Goal: Task Accomplishment & Management: Use online tool/utility

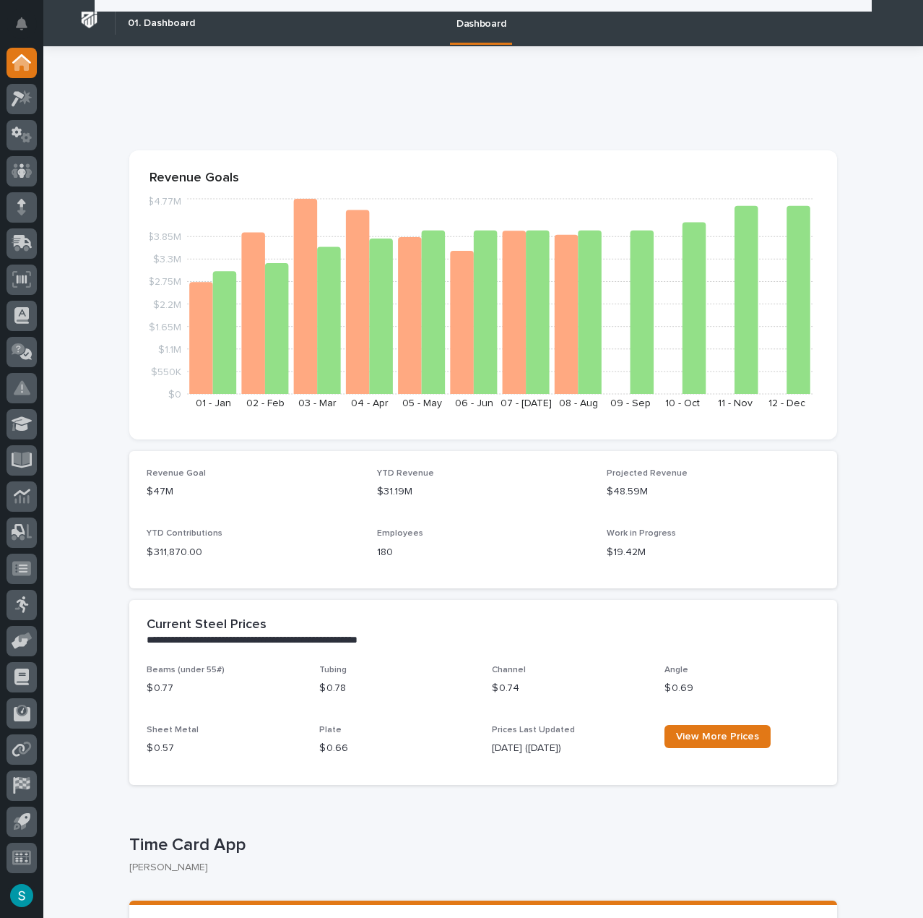
scroll to position [217, 0]
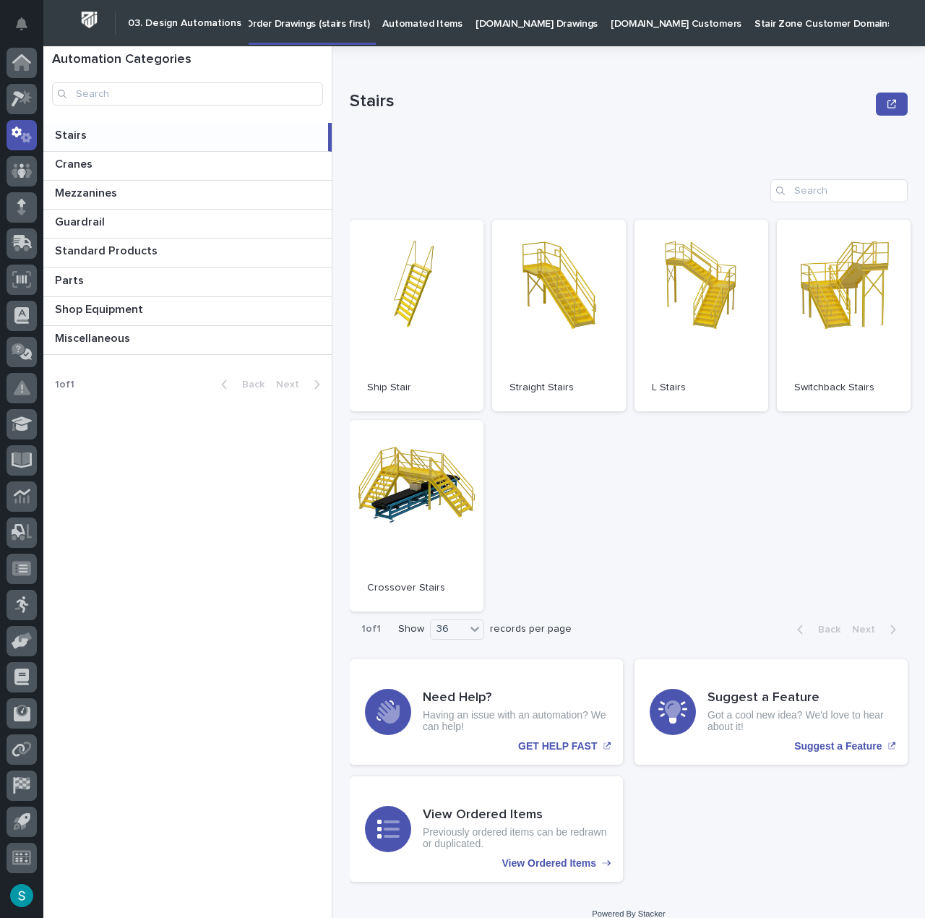
click at [414, 28] on p "Automated Items" at bounding box center [421, 15] width 79 height 30
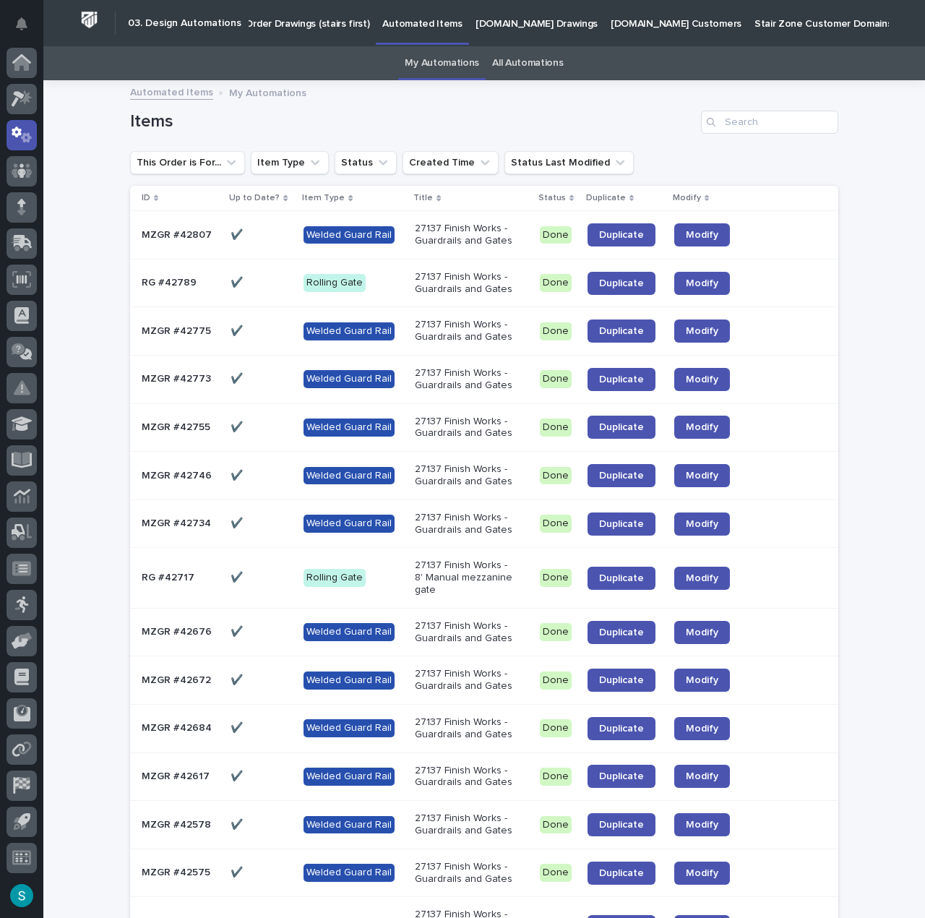
click at [517, 62] on link "All Automations" at bounding box center [527, 63] width 71 height 34
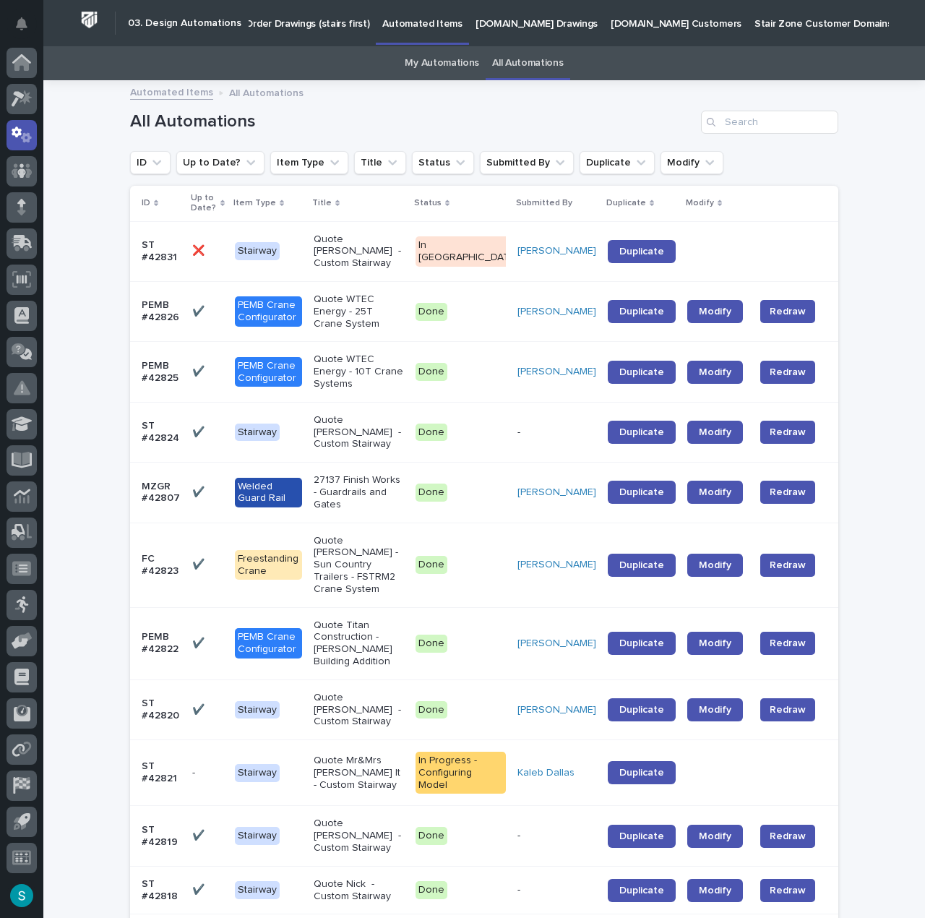
click at [448, 61] on link "My Automations" at bounding box center [442, 63] width 74 height 34
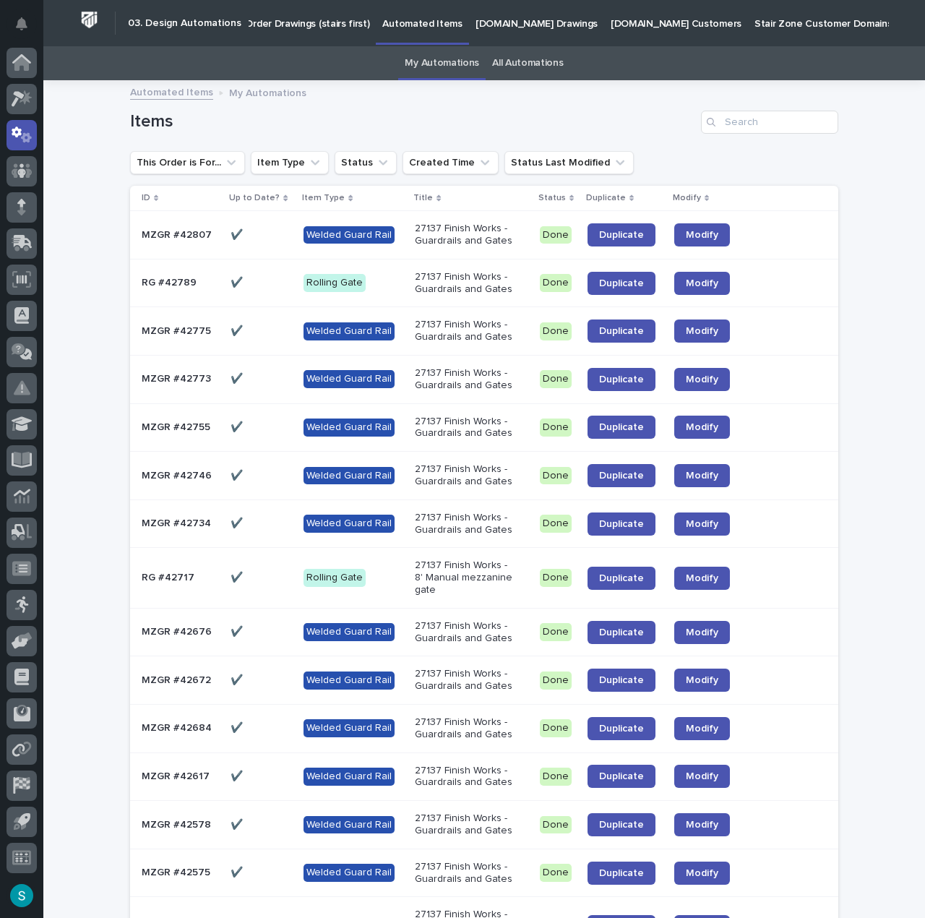
click at [310, 27] on p "Order Drawings (stairs first)" at bounding box center [307, 15] width 124 height 30
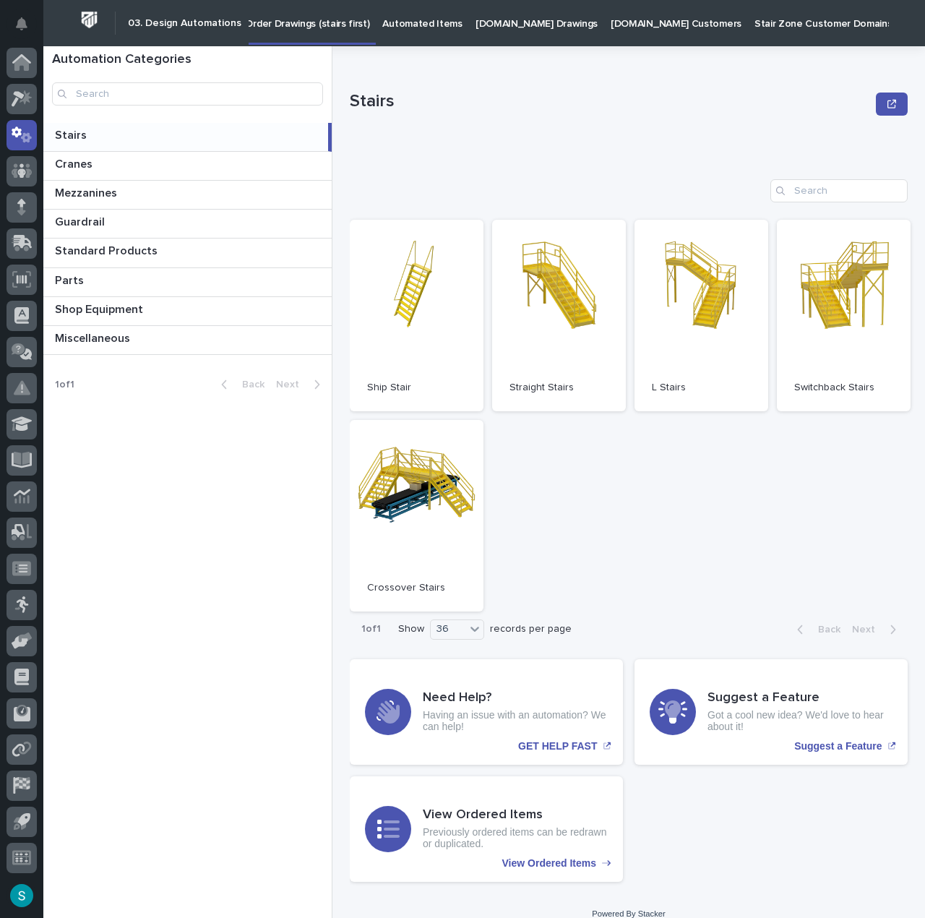
drag, startPoint x: 221, startPoint y: 657, endPoint x: 207, endPoint y: 658, distance: 14.5
click at [221, 657] on div "Automation Categories Stairs Stairs Cranes Cranes Mezzanines Mezzanines Guardra…" at bounding box center [187, 481] width 289 height 871
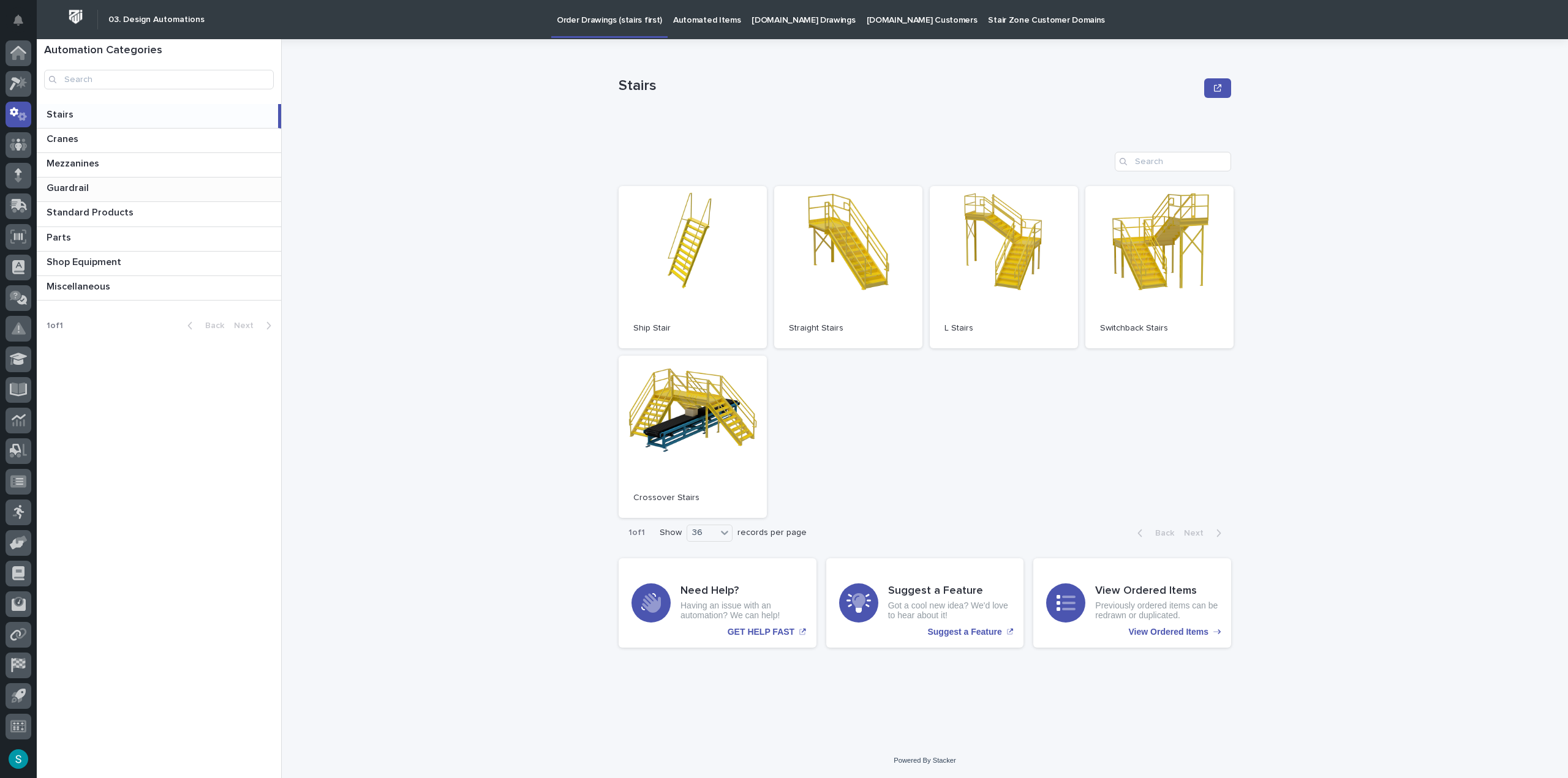
click at [137, 189] on p at bounding box center [161, 188] width 230 height 12
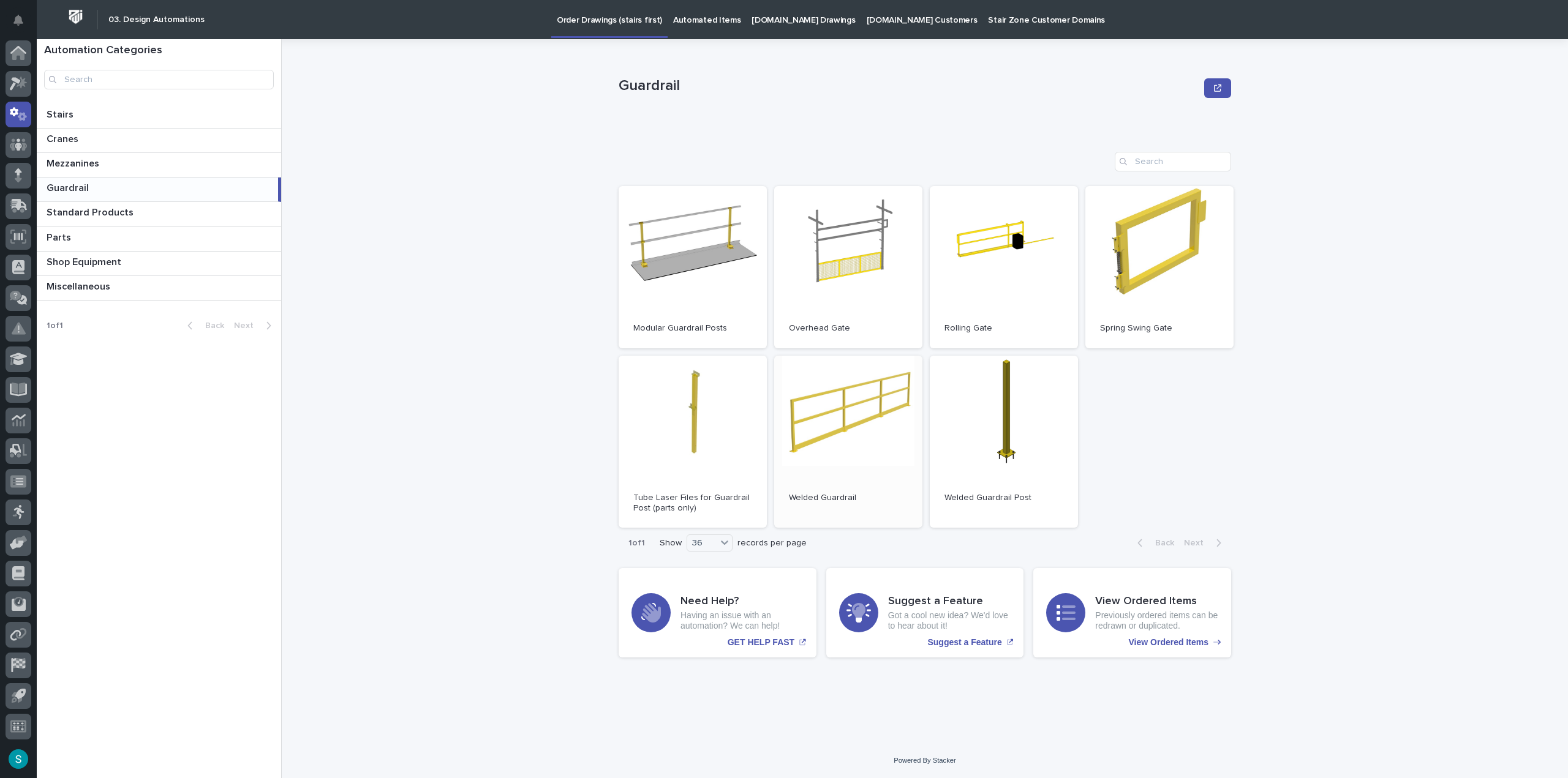
click at [782, 403] on link "Open" at bounding box center [848, 442] width 148 height 173
click at [689, 17] on p "Automated Items" at bounding box center [706, 13] width 67 height 25
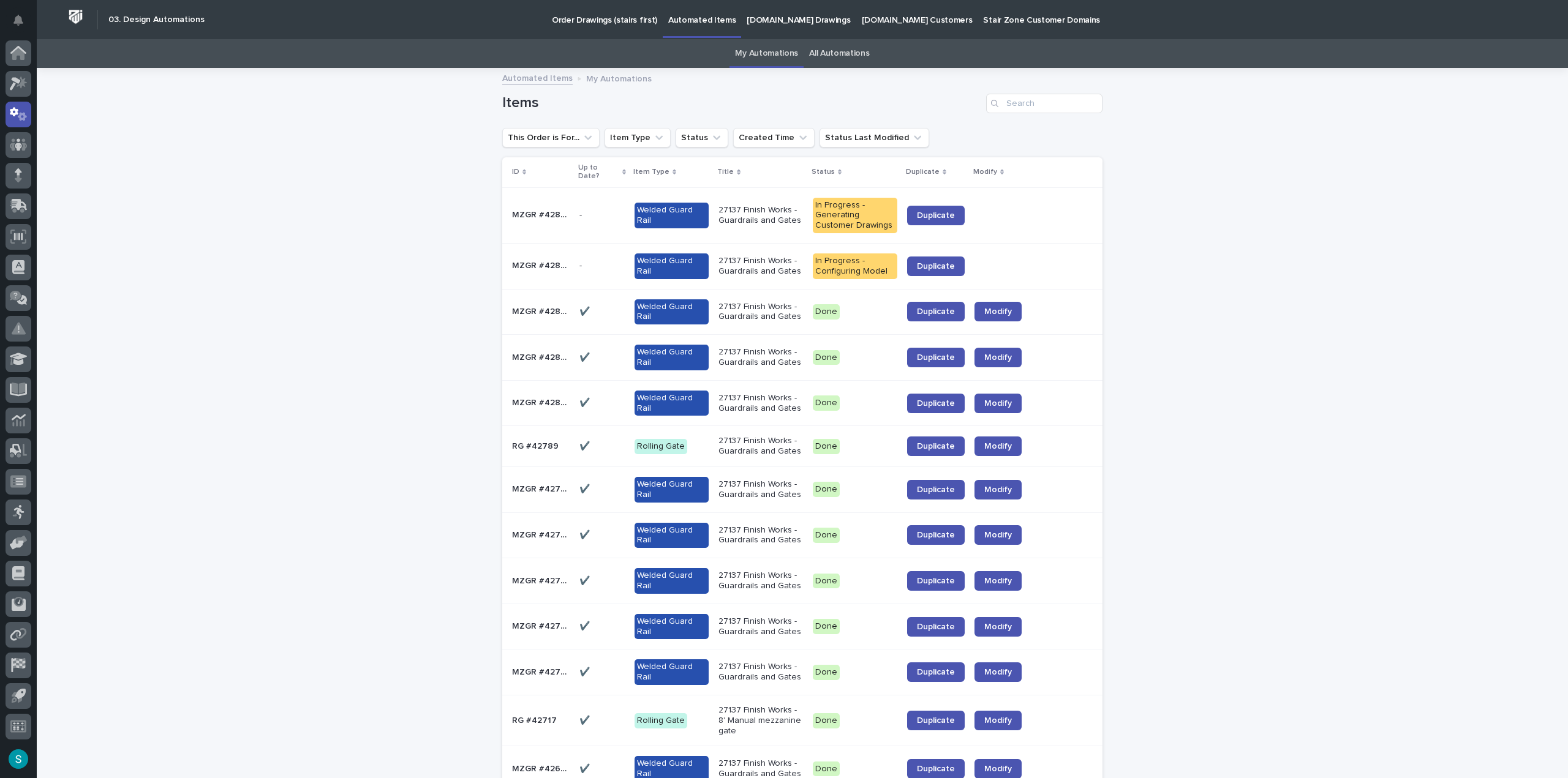
click at [782, 56] on link "All Automations" at bounding box center [838, 53] width 60 height 29
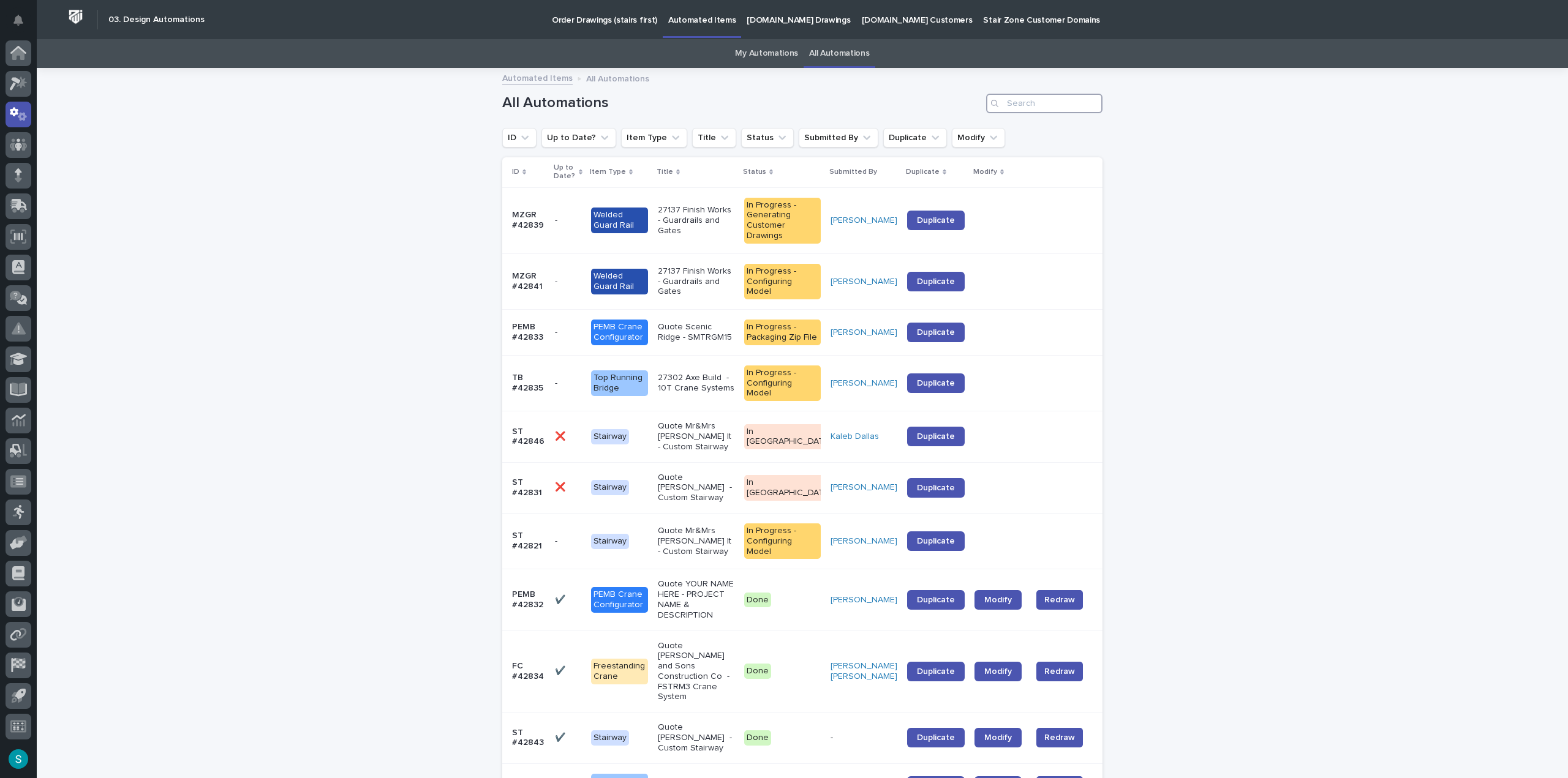
click at [782, 107] on input "Search" at bounding box center [1043, 103] width 116 height 19
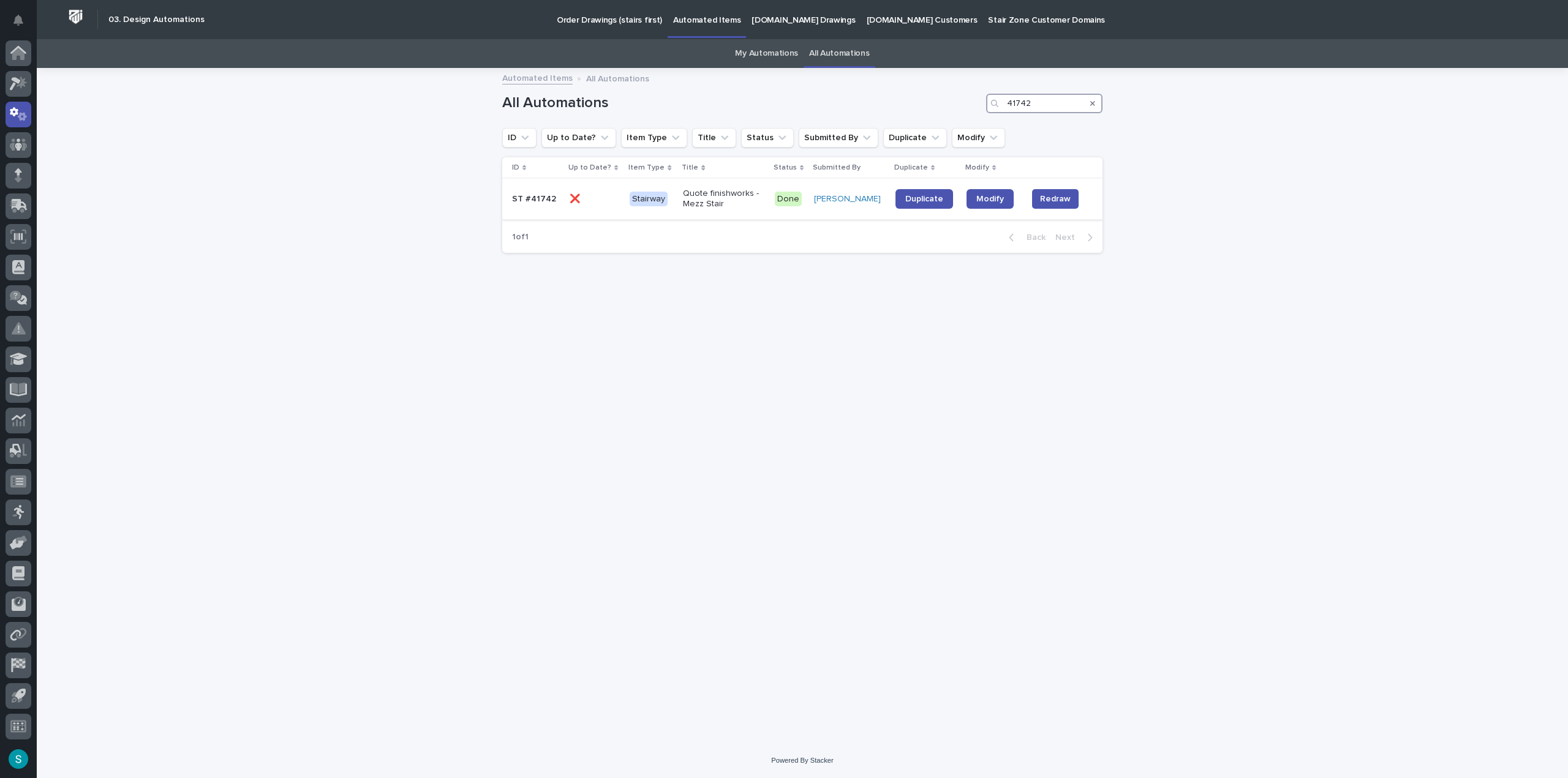
type input "41742"
click at [705, 189] on p "Quote finishworks - Mezz Stair" at bounding box center [721, 199] width 76 height 21
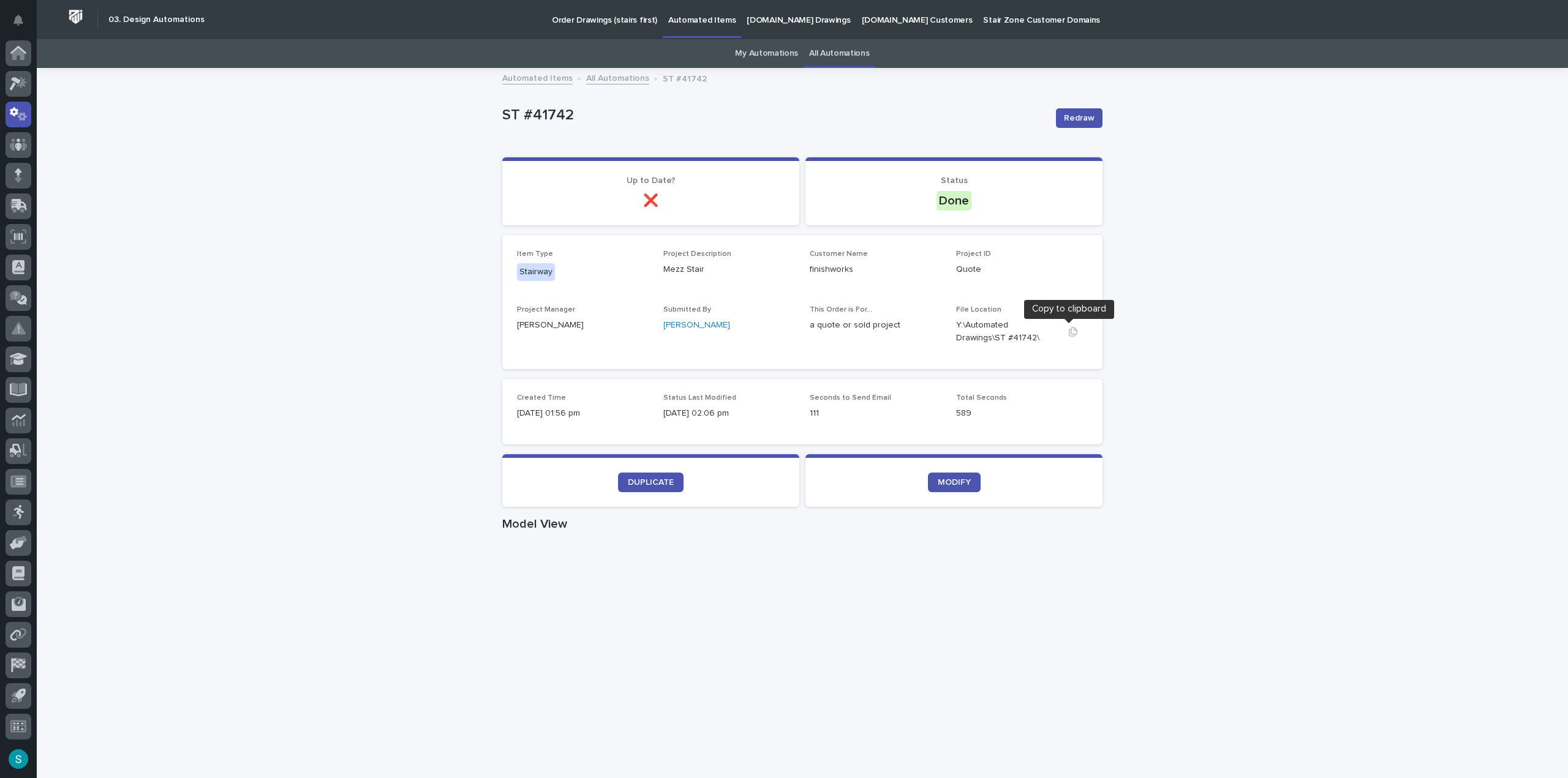
click at [782, 332] on icon "button" at bounding box center [1073, 332] width 10 height 10
click at [782, 485] on span "MODIFY" at bounding box center [954, 482] width 33 height 8
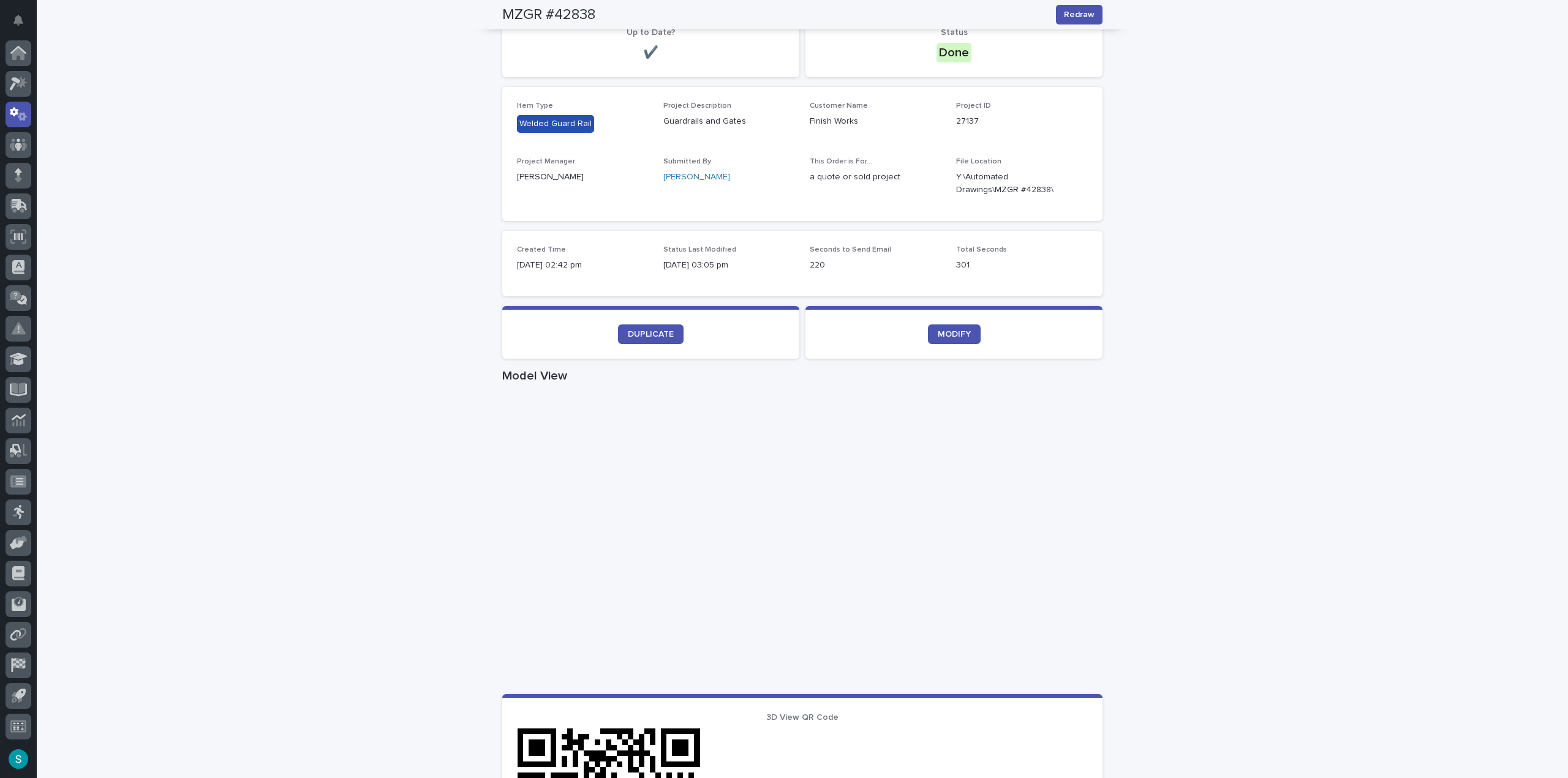
scroll to position [61, 0]
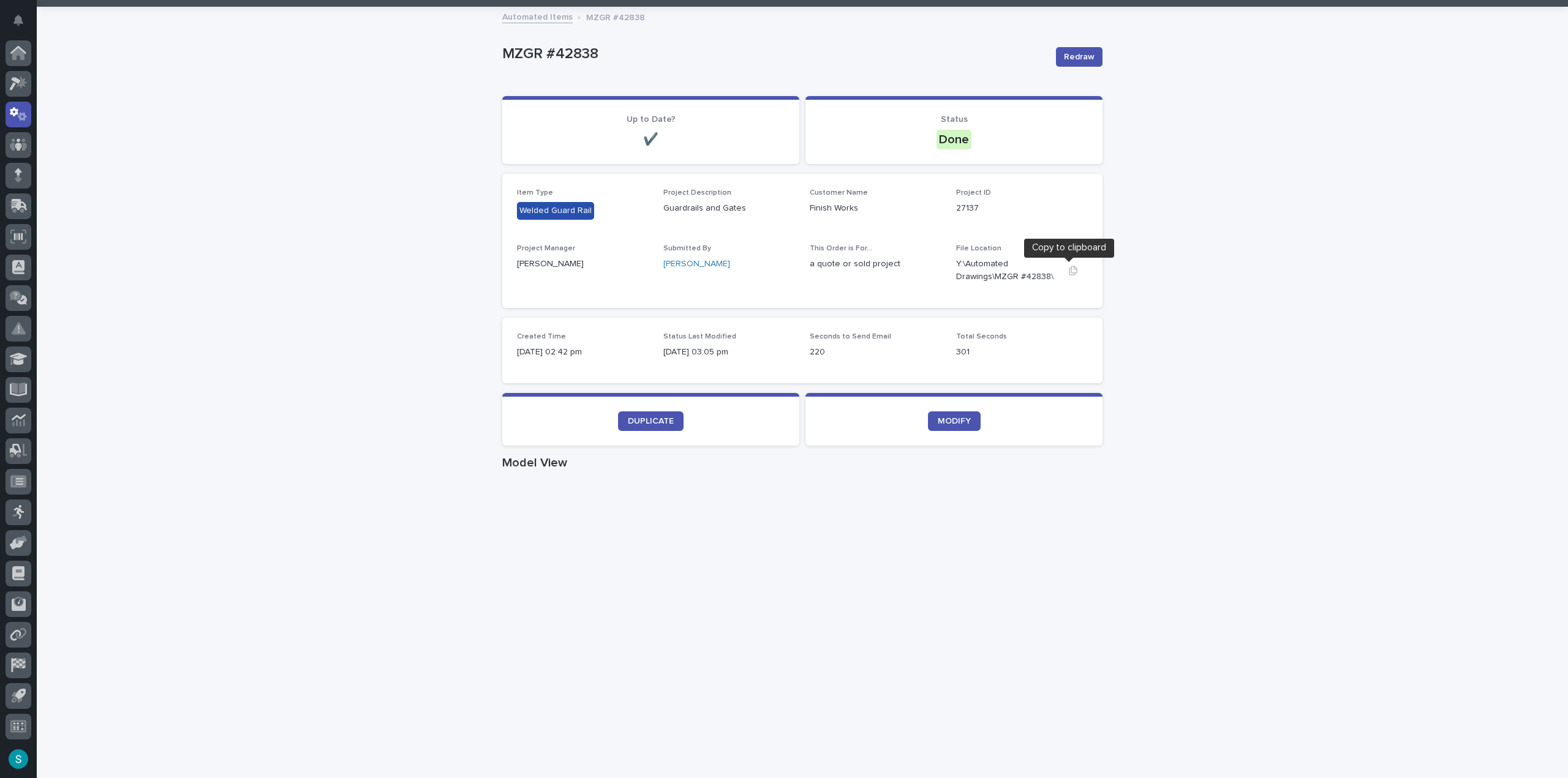
click at [1070, 268] on icon "button" at bounding box center [1073, 270] width 8 height 9
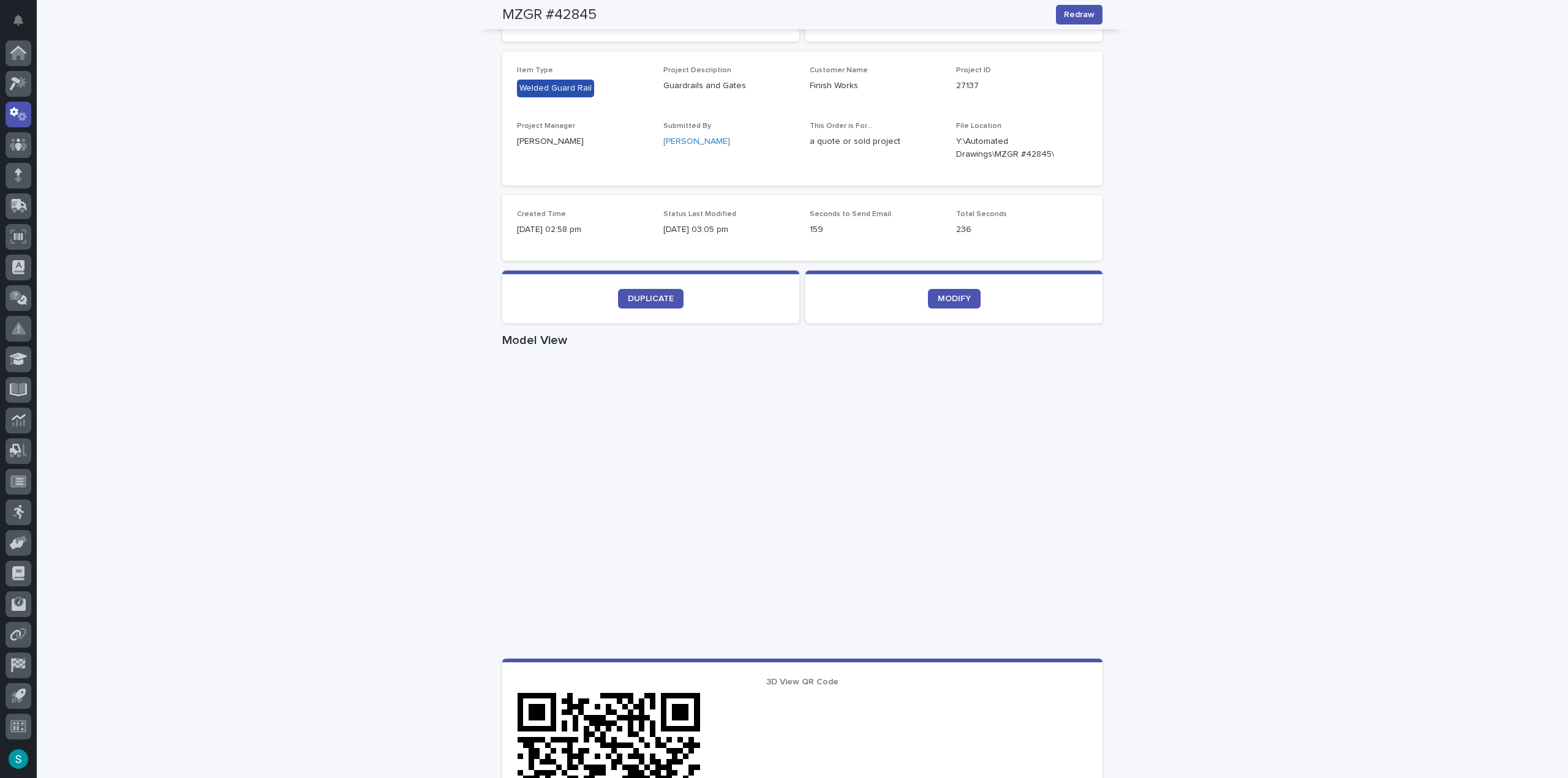
scroll to position [123, 0]
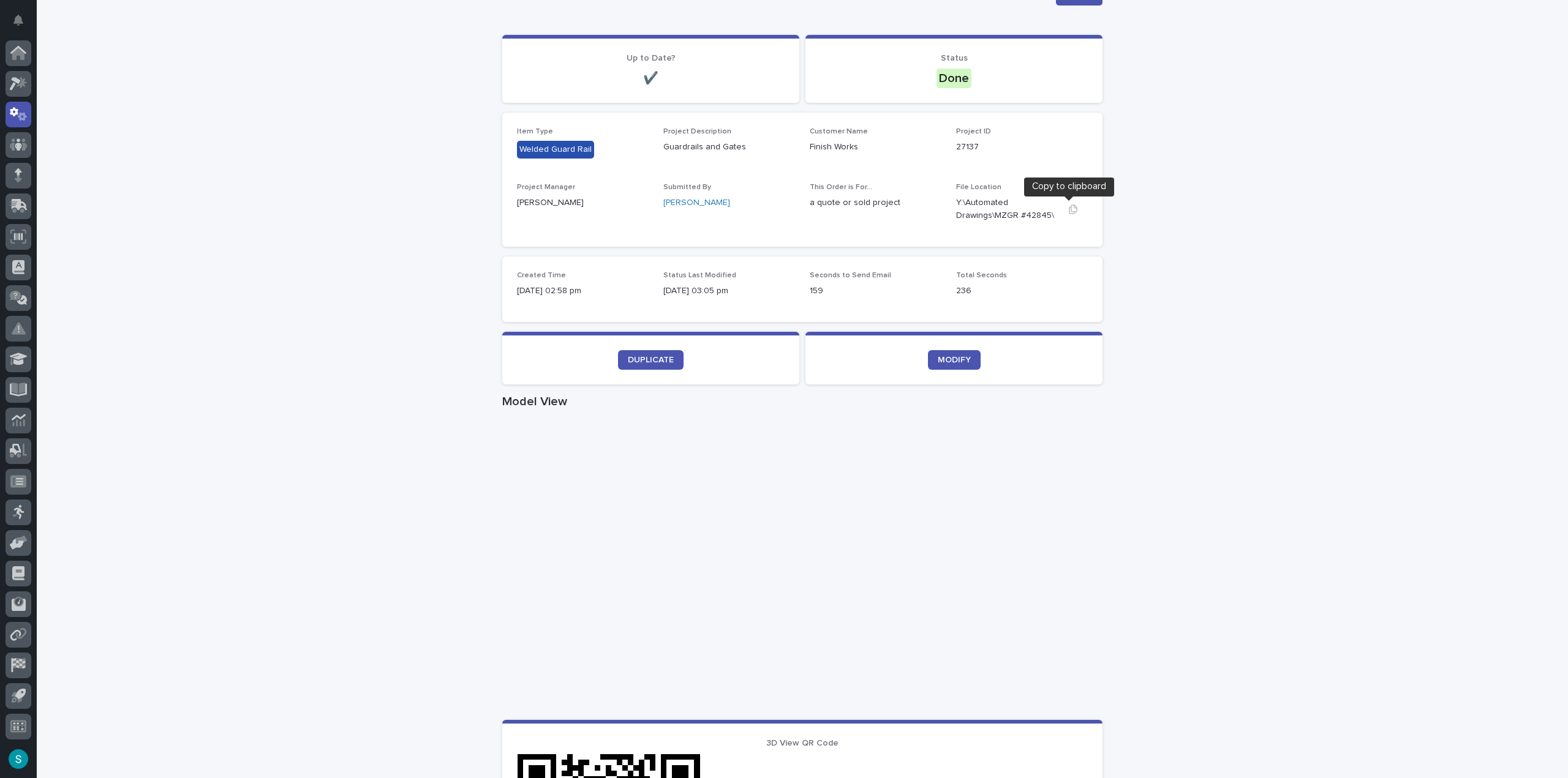
click at [1068, 208] on icon "button" at bounding box center [1073, 209] width 10 height 10
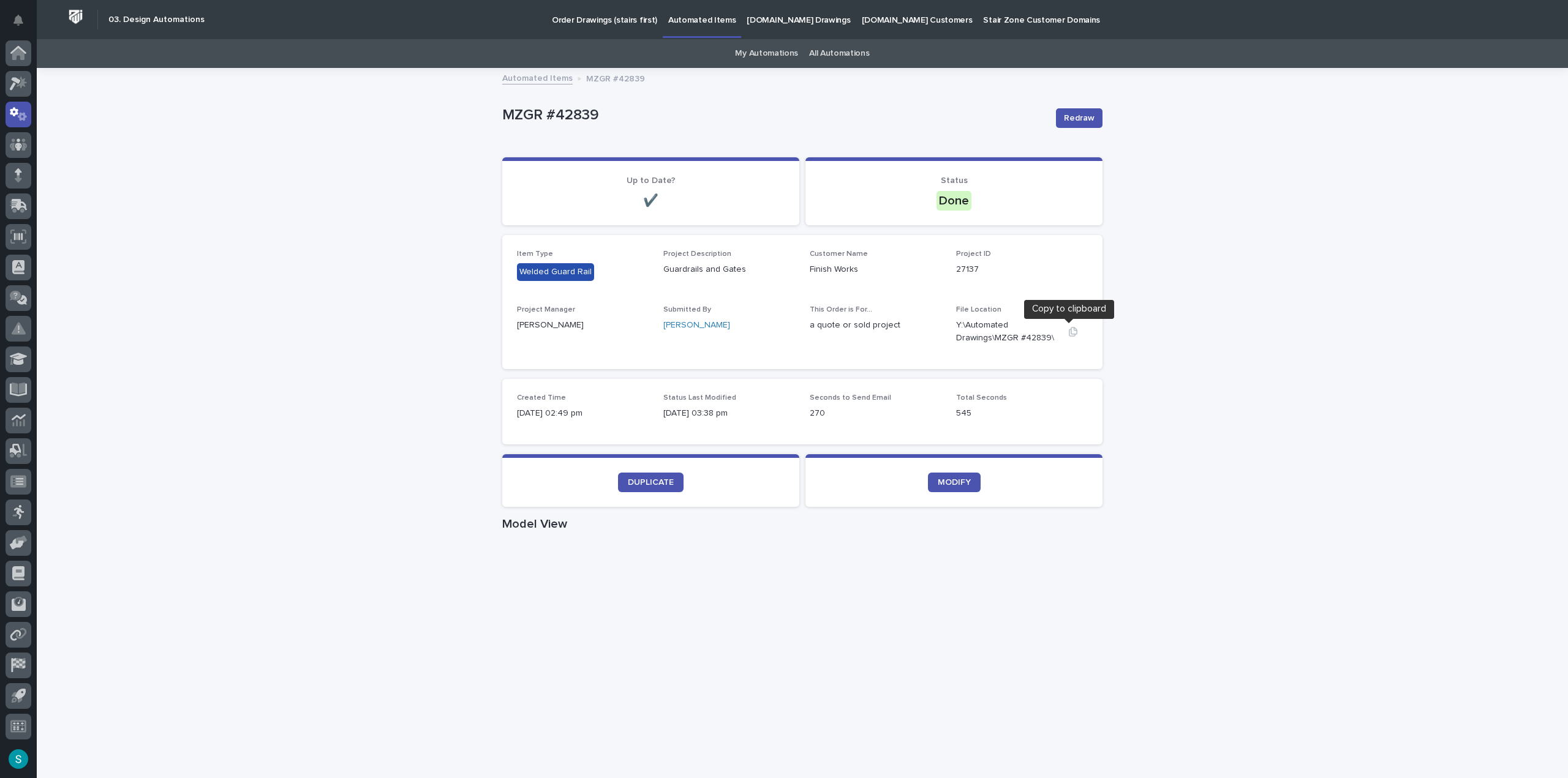
click at [1068, 335] on icon "button" at bounding box center [1073, 332] width 10 height 10
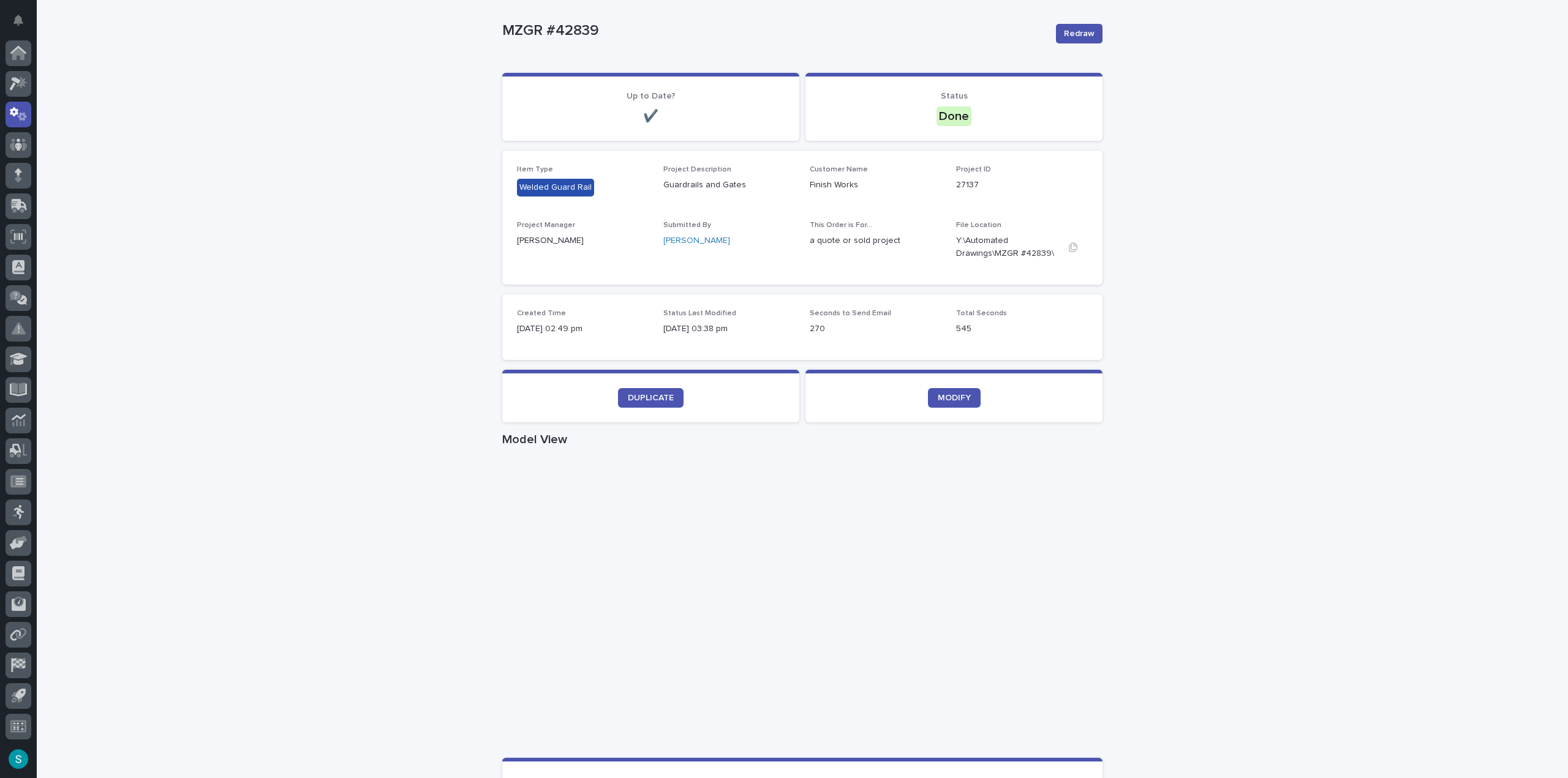
scroll to position [123, 0]
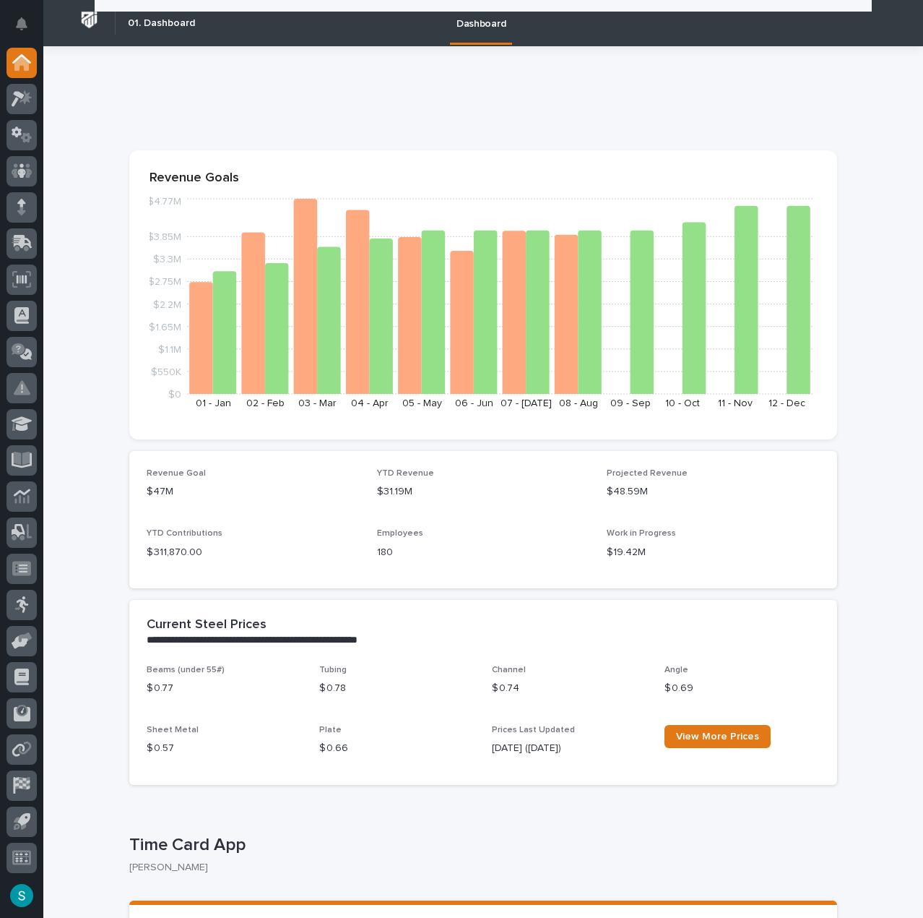
scroll to position [217, 0]
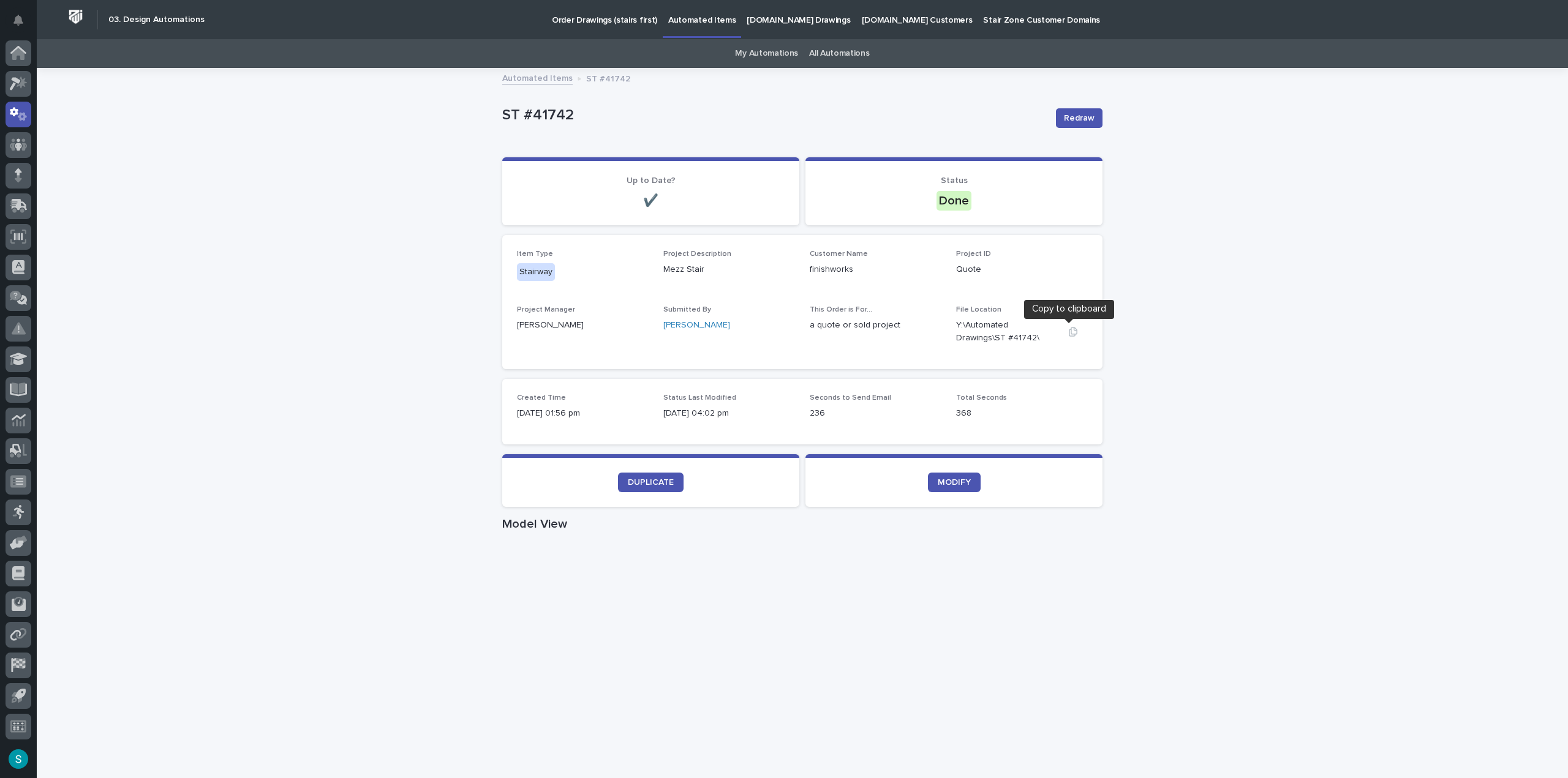
click at [1068, 329] on icon "button" at bounding box center [1073, 332] width 10 height 10
click at [1068, 330] on icon "button" at bounding box center [1073, 332] width 10 height 10
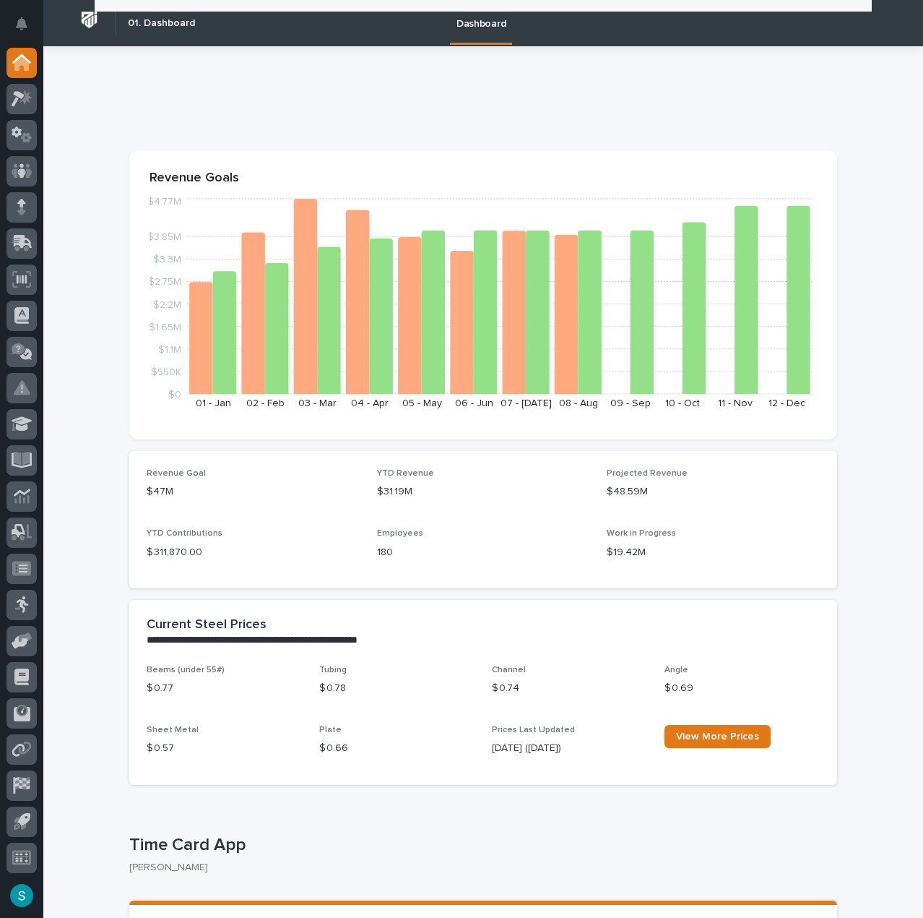
scroll to position [217, 0]
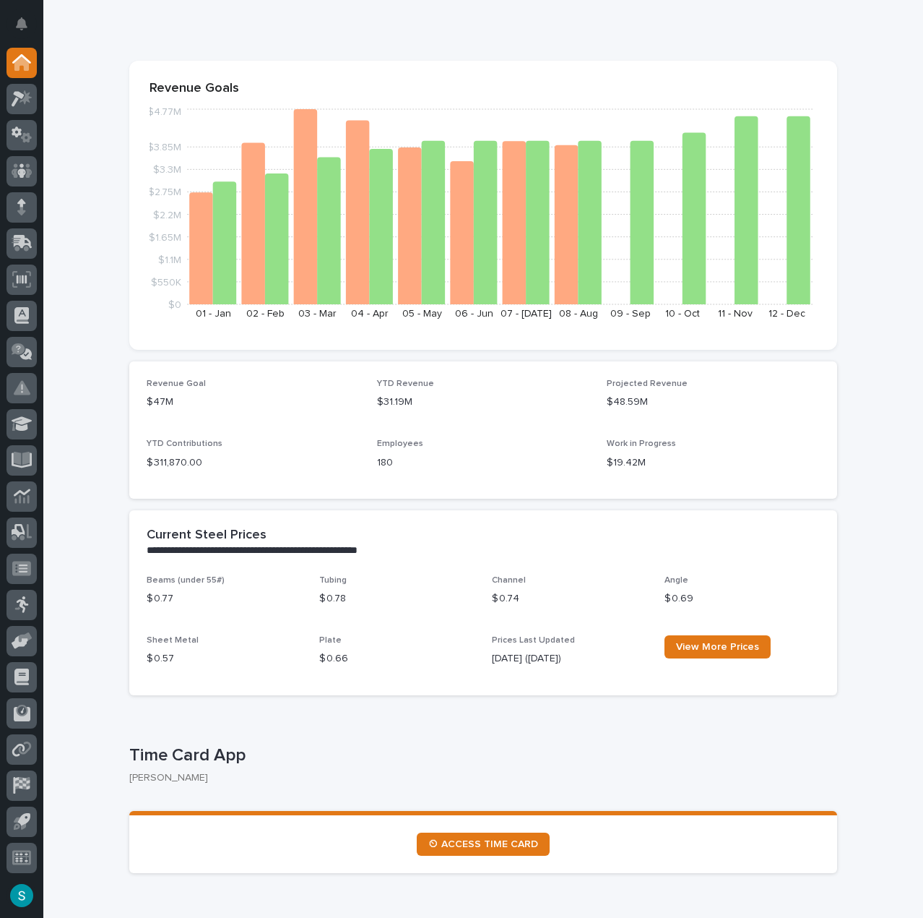
scroll to position [217, 0]
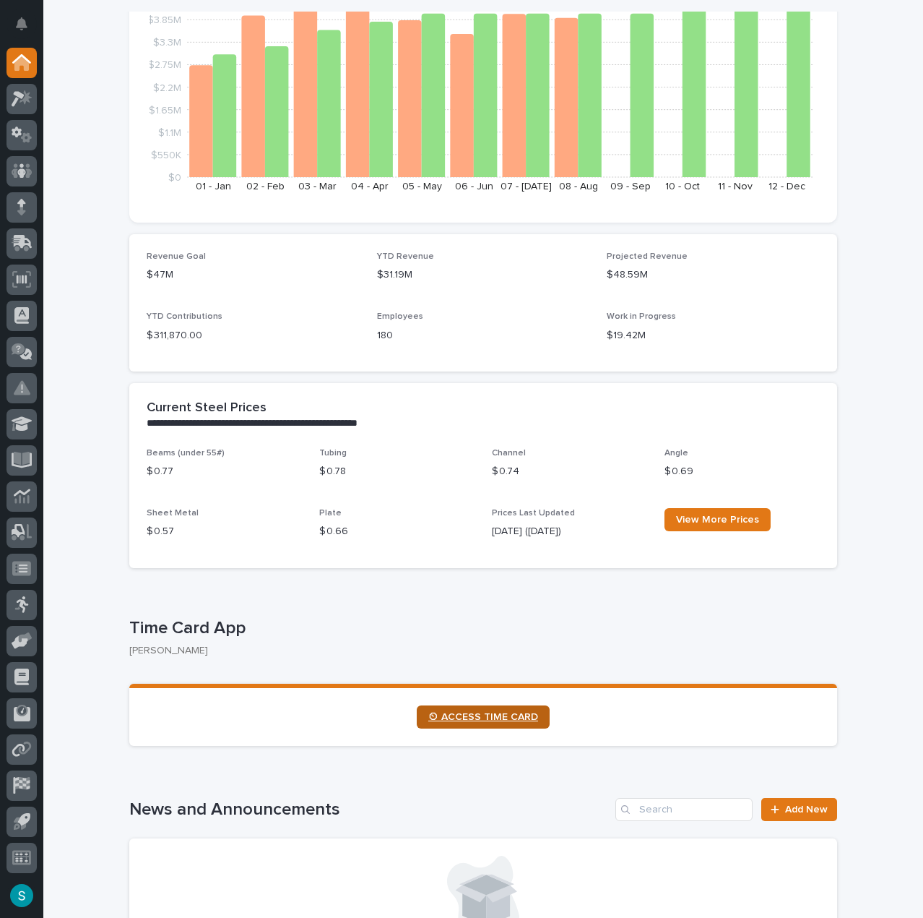
click at [500, 717] on span "⏲ ACCESS TIME CARD" at bounding box center [483, 717] width 110 height 10
